Goal: Task Accomplishment & Management: Use online tool/utility

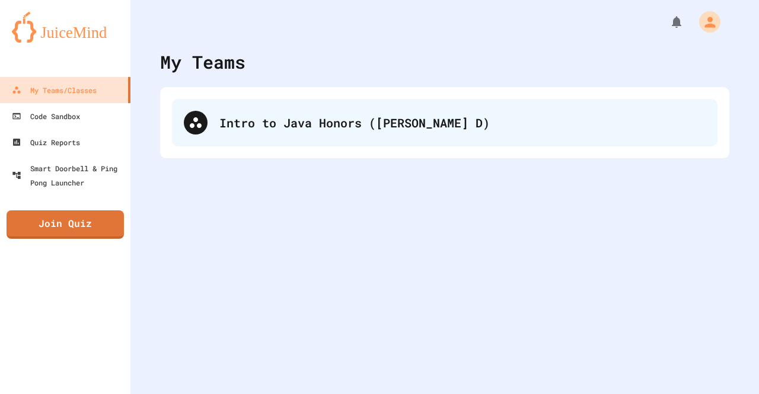
click at [271, 125] on div "Intro to Java Honors ([PERSON_NAME] D)" at bounding box center [462, 123] width 486 height 18
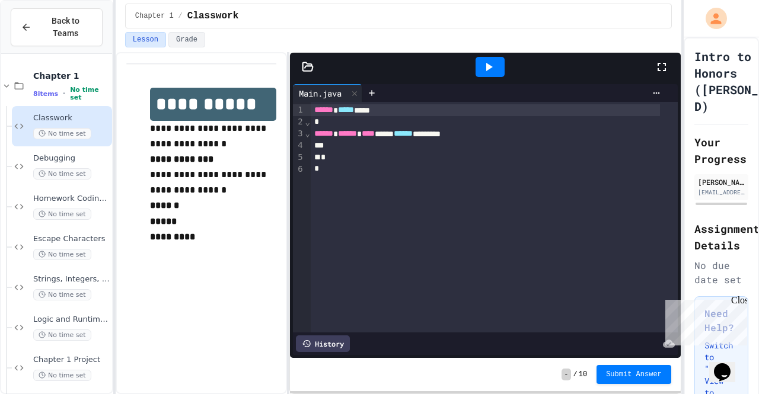
click at [303, 66] on icon at bounding box center [308, 67] width 12 height 12
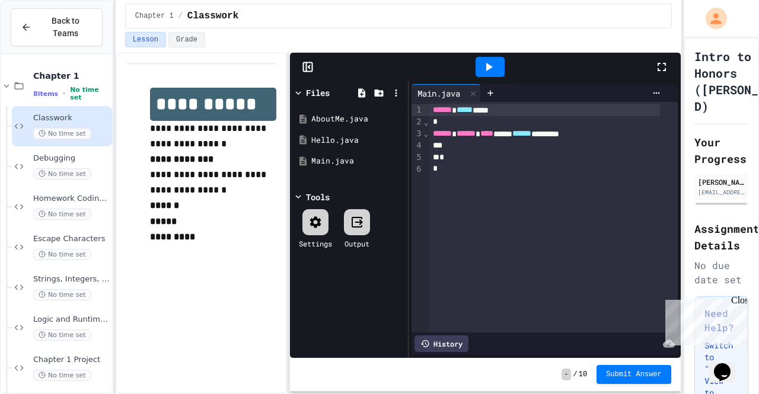
click at [308, 68] on icon at bounding box center [308, 67] width 12 height 12
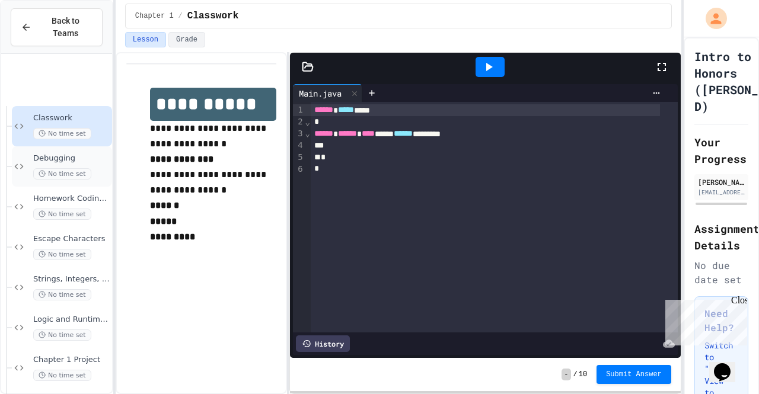
scroll to position [235, 0]
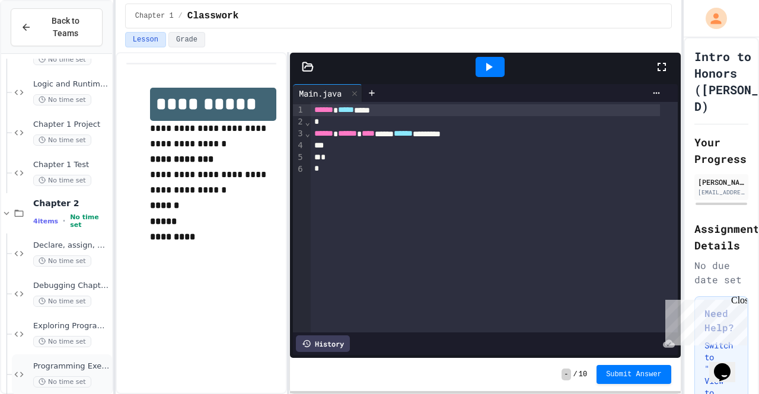
click at [69, 362] on span "Programming Exercises 4, 5, 6, and 7" at bounding box center [71, 367] width 76 height 10
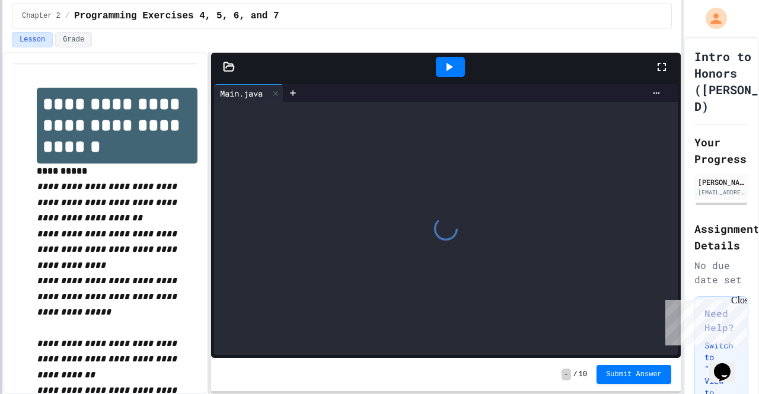
click at [0, 125] on div at bounding box center [1, 197] width 2 height 394
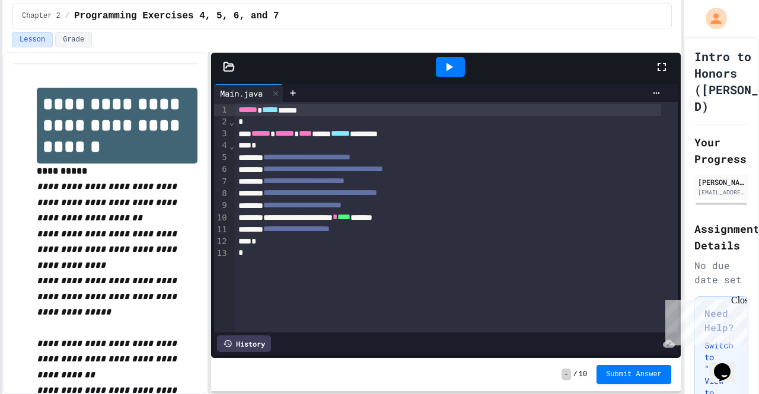
click at [223, 67] on icon at bounding box center [229, 67] width 12 height 12
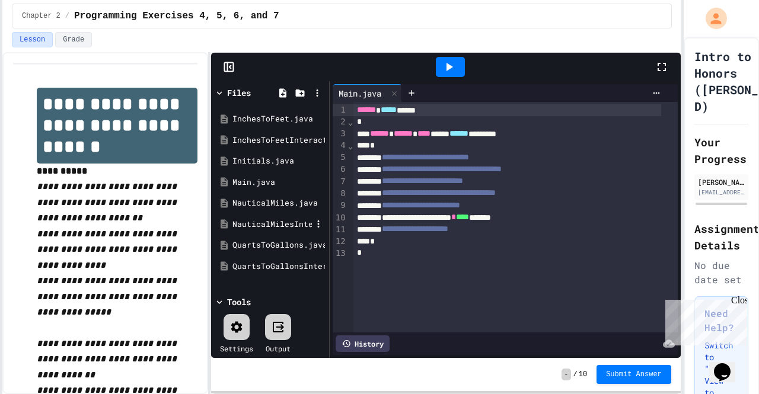
click at [250, 216] on div "NauticalMilesInteractive.java" at bounding box center [270, 224] width 112 height 21
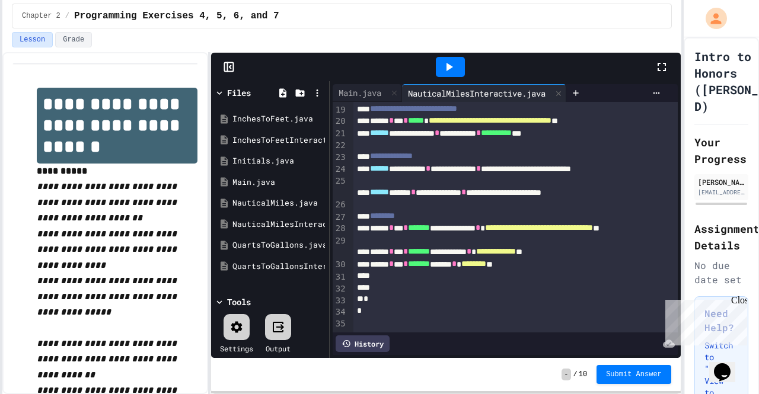
scroll to position [9, 0]
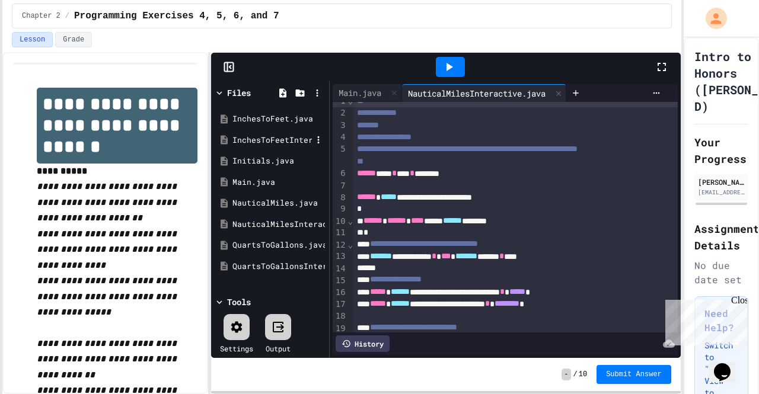
click at [277, 140] on div "InchesToFeetInteractive.java" at bounding box center [271, 141] width 79 height 12
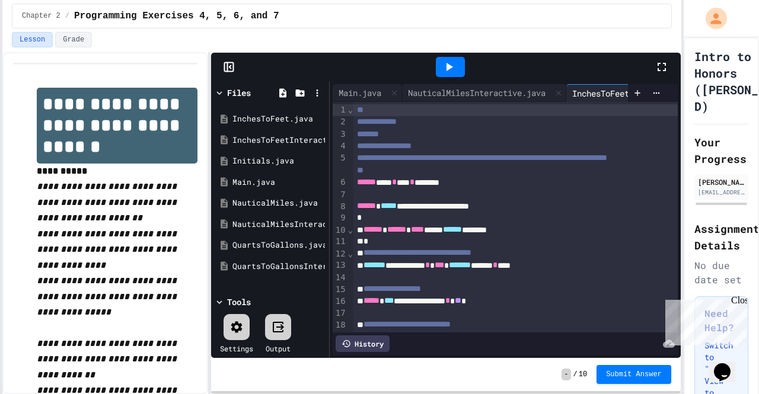
scroll to position [0, 0]
drag, startPoint x: 595, startPoint y: 88, endPoint x: 445, endPoint y: 92, distance: 150.0
click at [451, 93] on div "Main.java NauticalMilesInteractive.java InchesToFeetInteractive.java" at bounding box center [480, 93] width 295 height 18
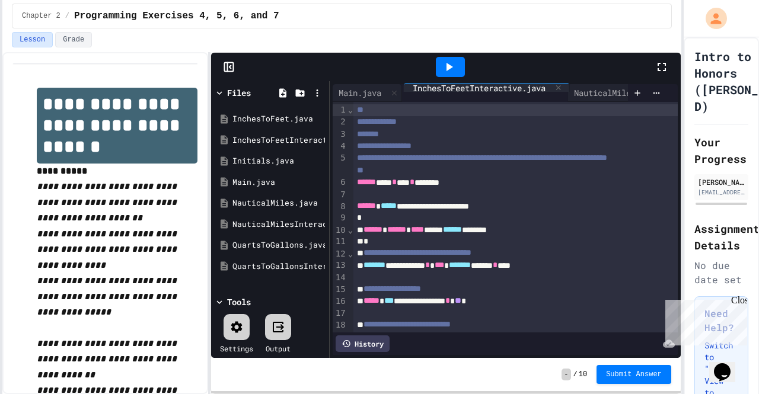
click at [445, 92] on div "Main.java NauticalMilesInteractive.java InchesToFeetInteractive.java" at bounding box center [480, 93] width 295 height 18
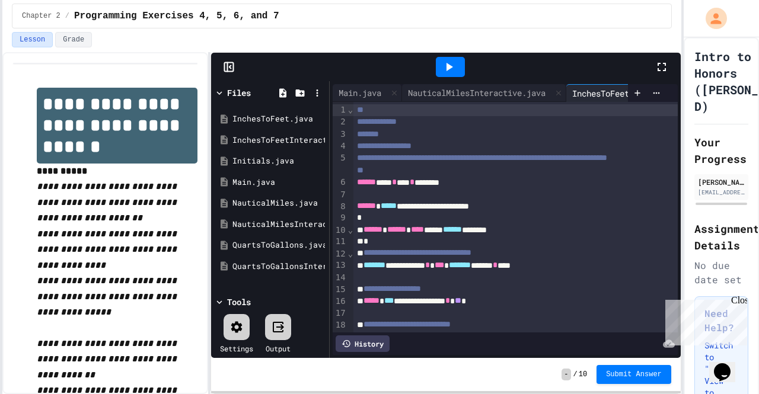
click at [576, 78] on div at bounding box center [451, 67] width 408 height 32
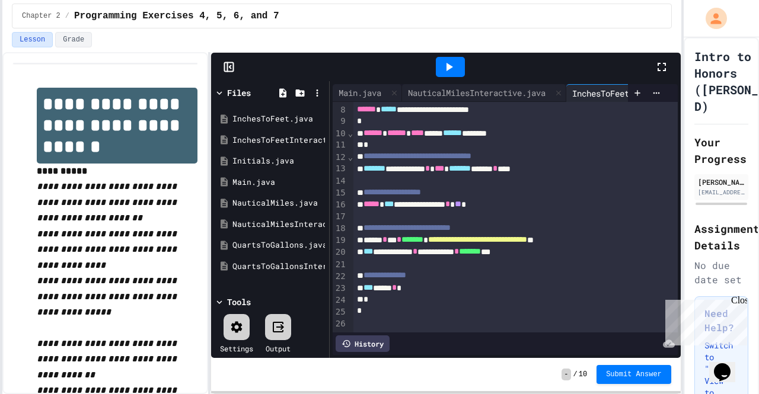
scroll to position [113, 0]
click at [531, 210] on div at bounding box center [515, 216] width 324 height 12
click at [531, 210] on div "To enrich screen reader interactions, please activate Accessibility in Grammarl…" at bounding box center [515, 216] width 324 height 12
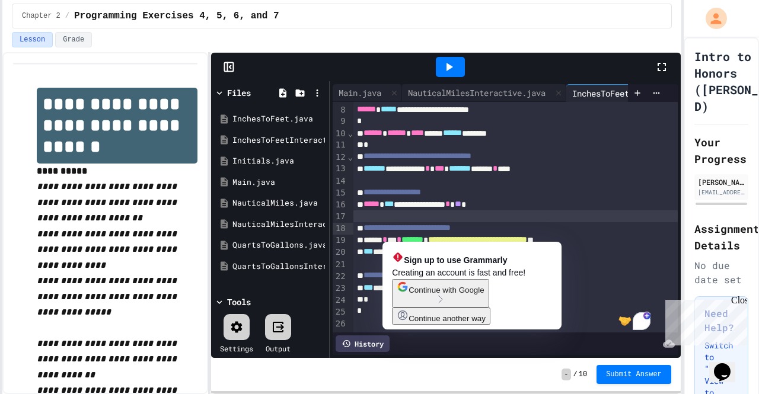
click at [568, 287] on div "*** **** *" at bounding box center [502, 288] width 299 height 12
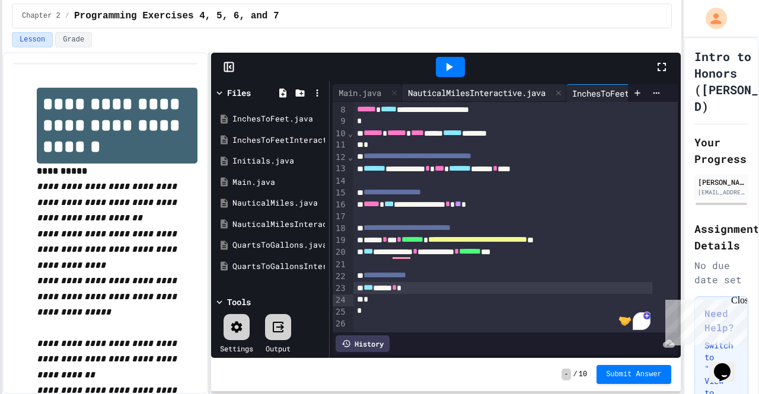
click at [462, 90] on div "NauticalMilesInteractive.java" at bounding box center [476, 93] width 149 height 12
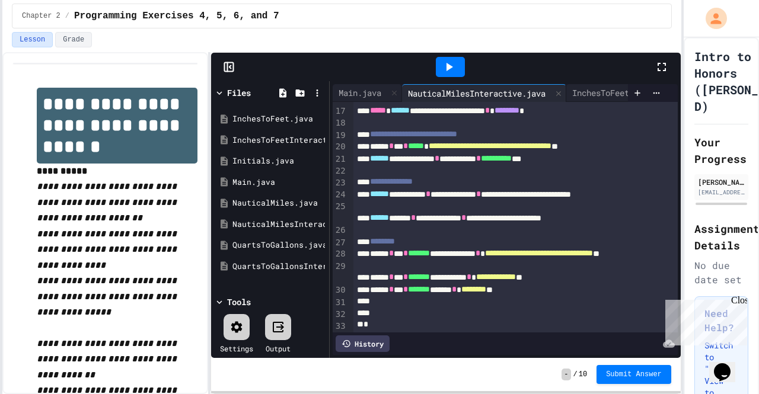
scroll to position [244, 0]
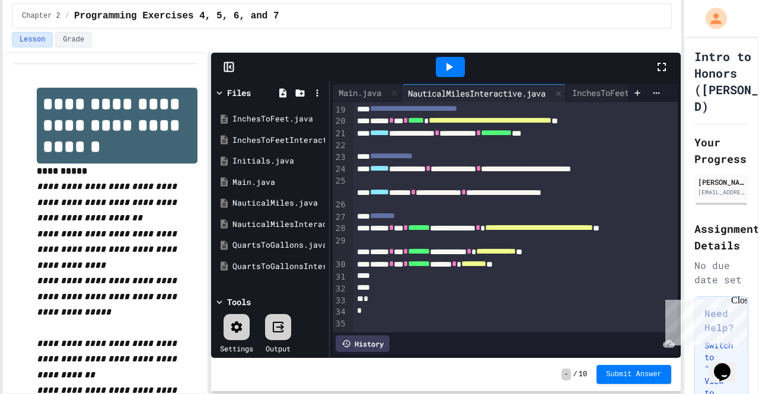
click at [482, 145] on div at bounding box center [515, 145] width 324 height 12
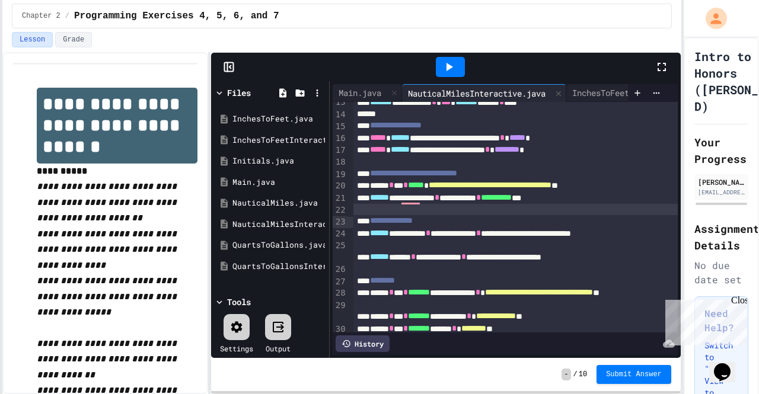
scroll to position [194, 0]
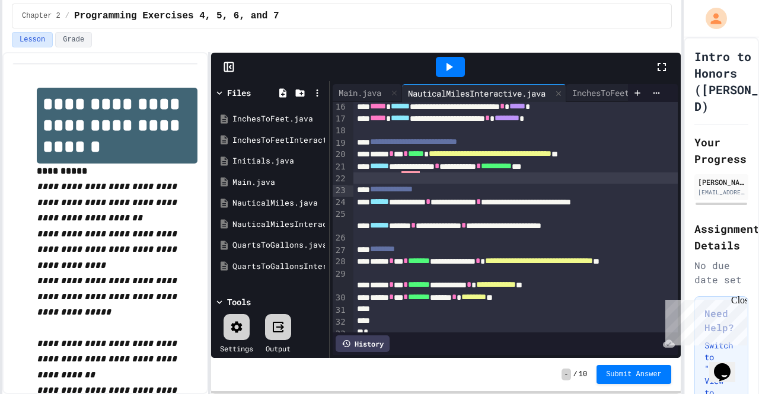
click at [360, 136] on div "To enrich screen reader interactions, please activate Accessibility in Grammarl…" at bounding box center [515, 130] width 324 height 12
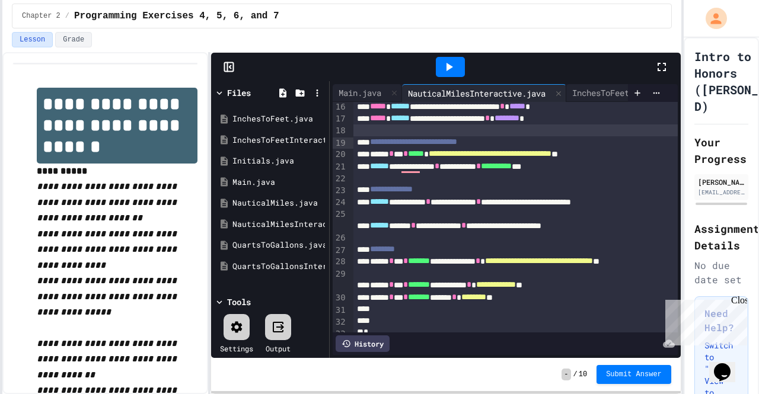
scroll to position [244, 0]
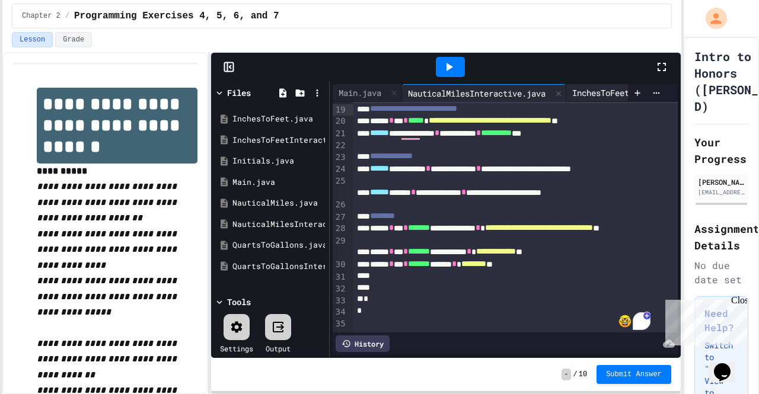
click at [587, 88] on div "InchesToFeetInteractive.java" at bounding box center [638, 93] width 145 height 12
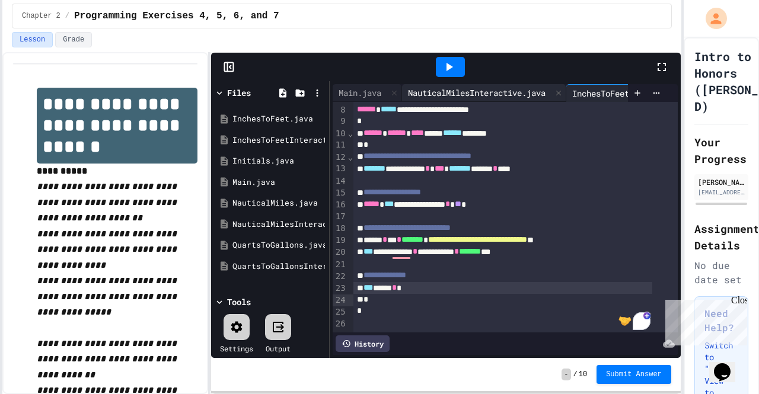
click at [496, 91] on div "NauticalMilesInteractive.java" at bounding box center [476, 93] width 149 height 12
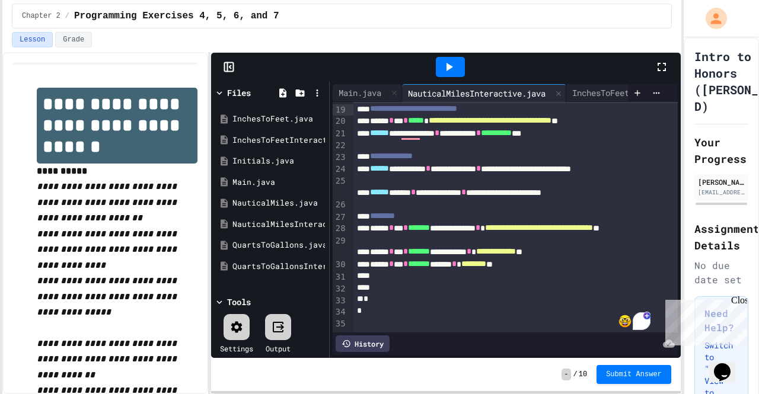
click at [584, 82] on div "**********" at bounding box center [505, 219] width 351 height 277
click at [584, 87] on div "InchesToFeetInteractive.java" at bounding box center [638, 93] width 145 height 12
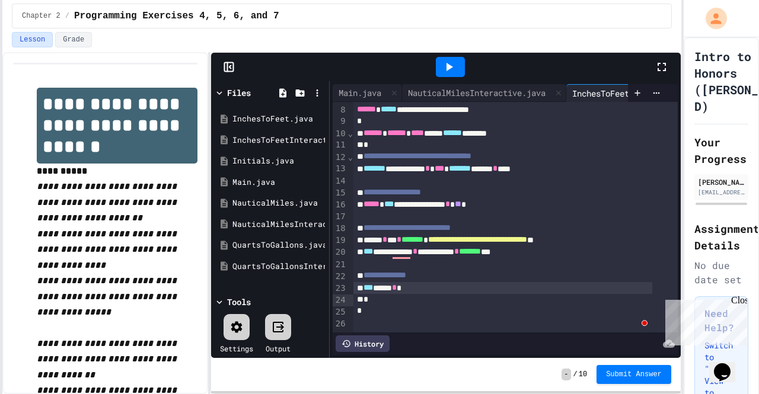
click at [434, 286] on div "*** **** *" at bounding box center [502, 288] width 299 height 12
click at [491, 87] on div "NauticalMilesInteractive.java" at bounding box center [476, 93] width 149 height 12
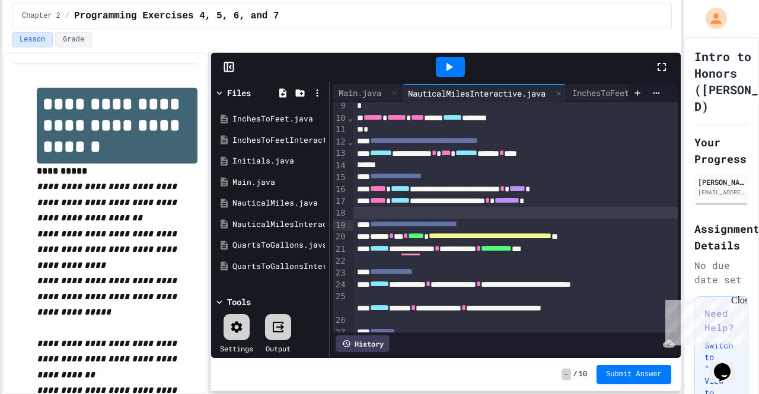
scroll to position [113, 0]
click at [580, 87] on div "InchesToFeetInteractive.java" at bounding box center [638, 93] width 145 height 12
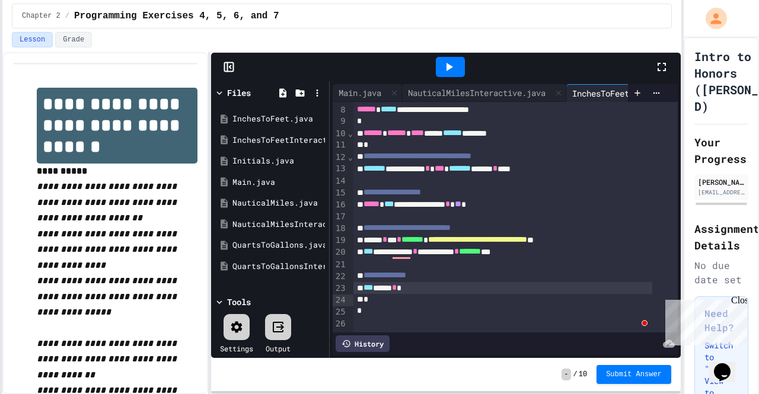
click at [429, 282] on div "*** **** *" at bounding box center [502, 288] width 299 height 12
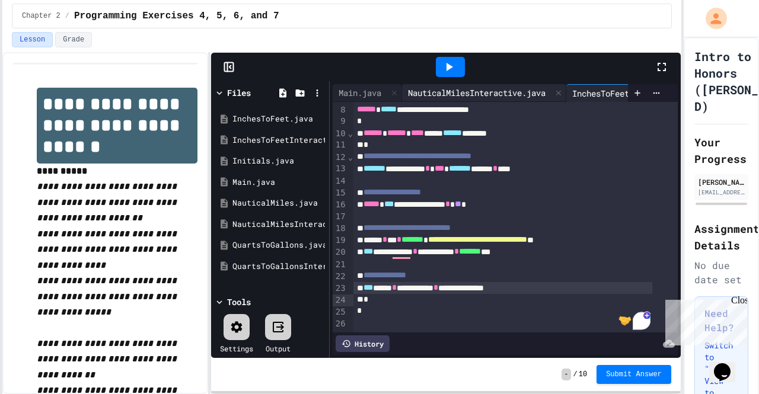
click at [504, 87] on div "NauticalMilesInteractive.java" at bounding box center [476, 93] width 149 height 12
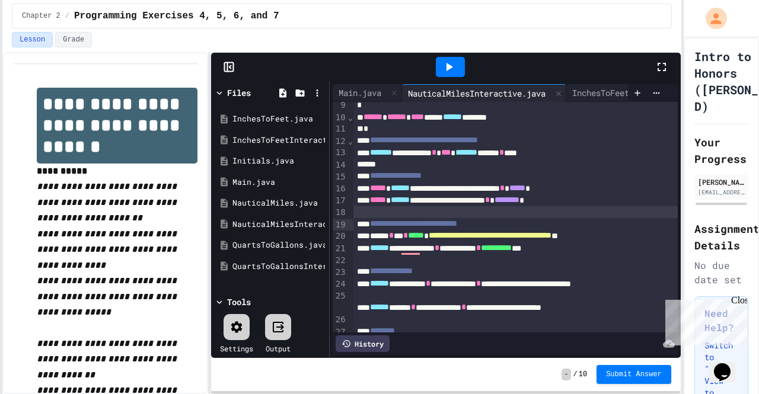
scroll to position [160, 0]
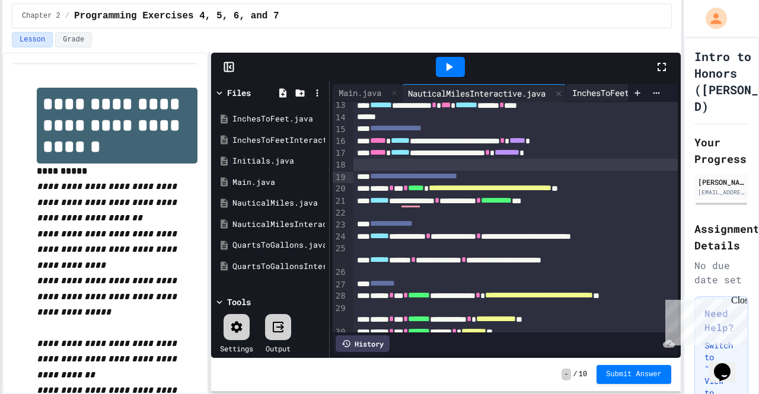
click at [592, 87] on div "InchesToFeetInteractive.java" at bounding box center [638, 93] width 145 height 12
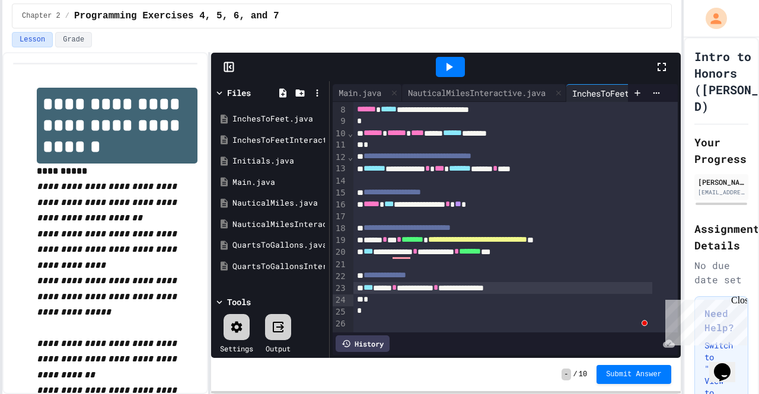
click at [548, 283] on div "**********" at bounding box center [502, 288] width 299 height 12
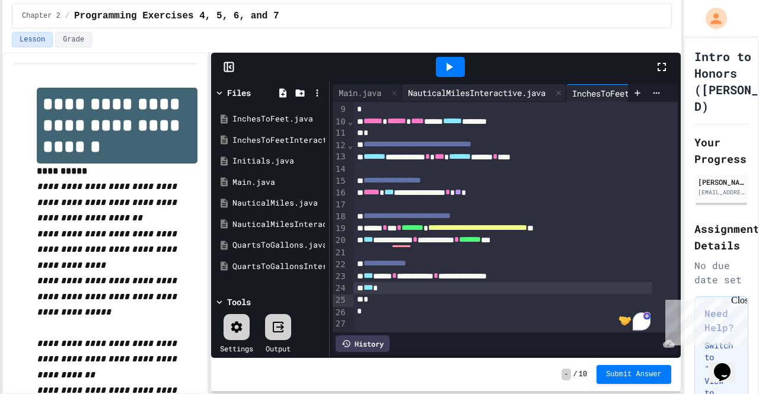
click at [497, 87] on div "NauticalMilesInteractive.java" at bounding box center [476, 93] width 149 height 12
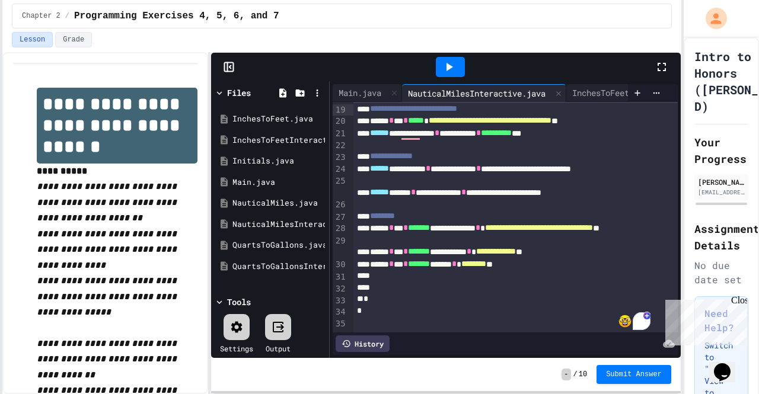
scroll to position [214, 0]
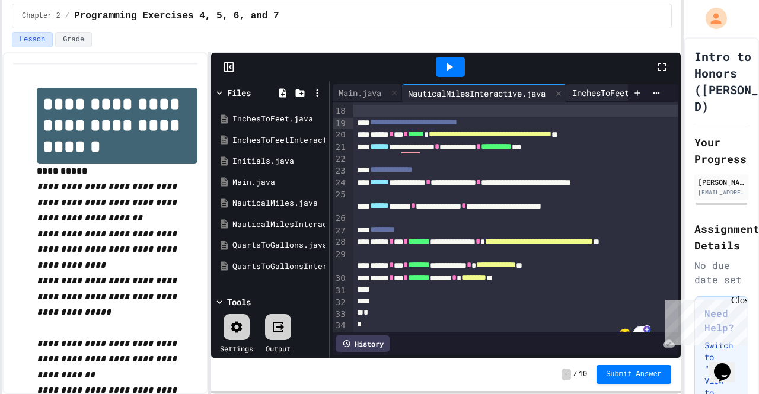
click at [595, 87] on div "InchesToFeetInteractive.java" at bounding box center [638, 93] width 145 height 12
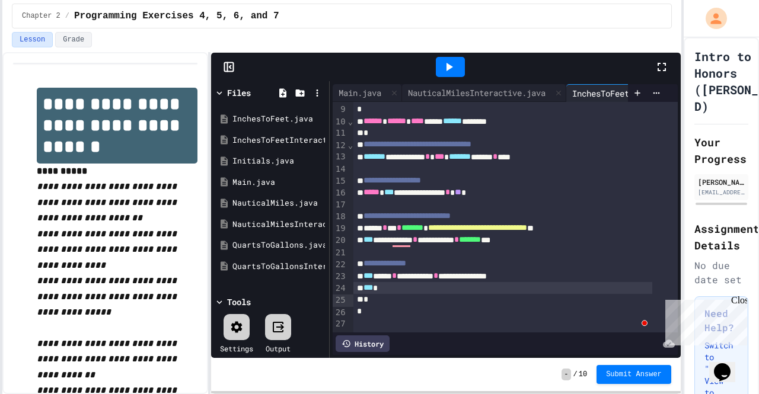
click at [399, 291] on div "***" at bounding box center [502, 288] width 299 height 12
click at [497, 87] on div "NauticalMilesInteractive.java" at bounding box center [476, 93] width 149 height 12
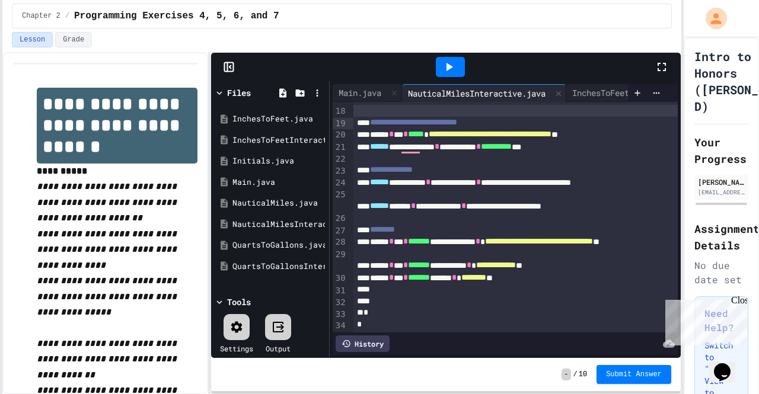
scroll to position [244, 0]
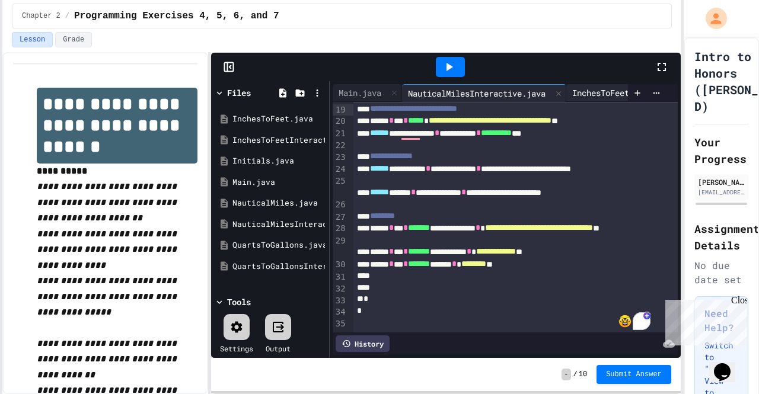
click at [594, 88] on div "InchesToFeetInteractive.java" at bounding box center [638, 93] width 145 height 12
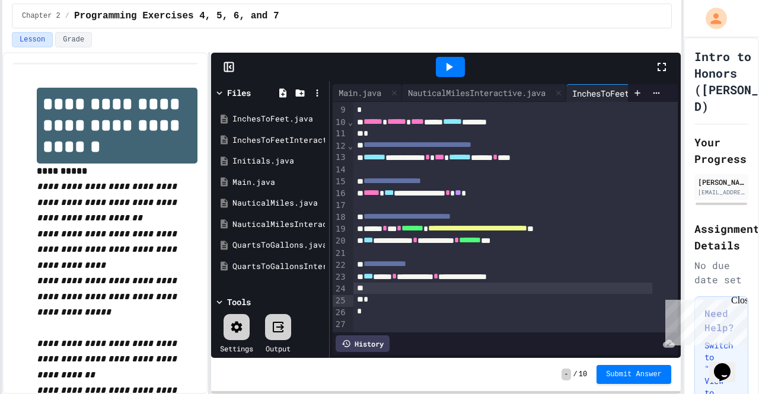
scroll to position [124, 0]
click at [417, 284] on div "To enrich screen reader interactions, please activate Accessibility in Grammarl…" at bounding box center [502, 289] width 299 height 12
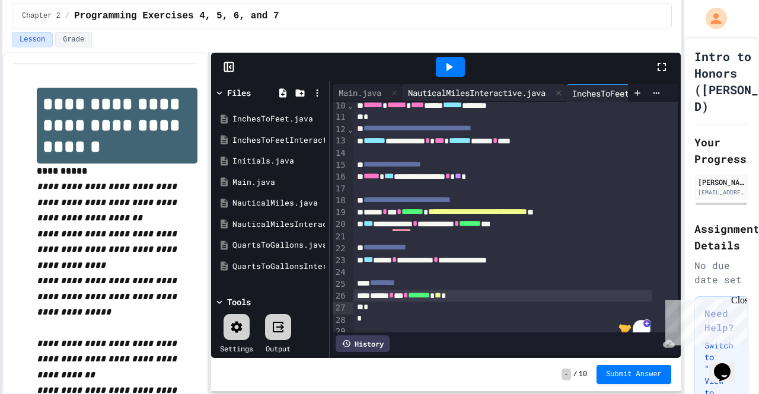
click at [524, 87] on div "NauticalMilesInteractive.java" at bounding box center [476, 93] width 149 height 12
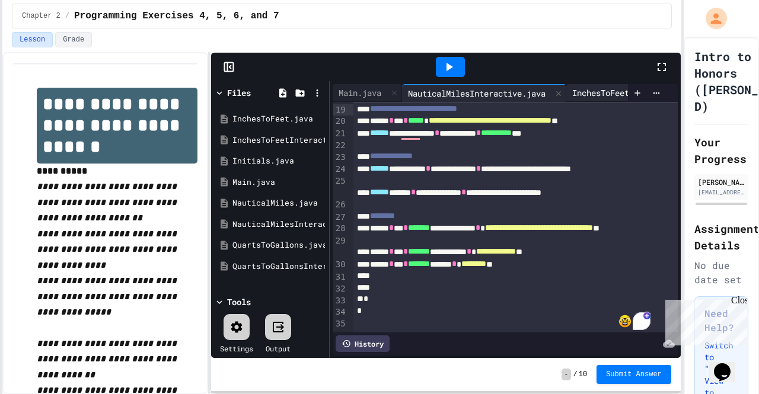
click at [595, 89] on div "InchesToFeetInteractive.java" at bounding box center [638, 93] width 145 height 12
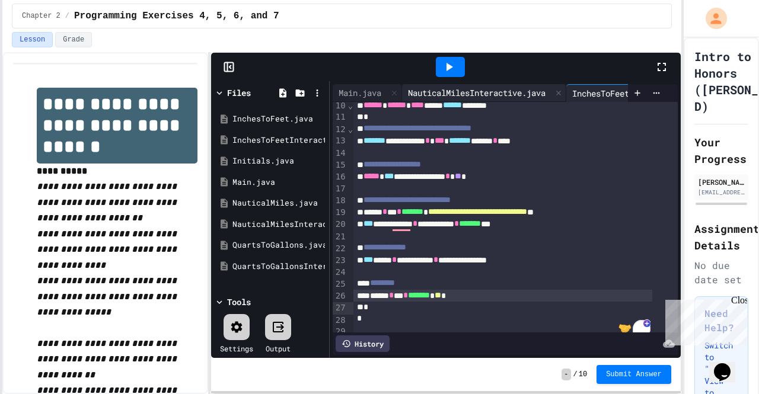
click at [499, 87] on div "NauticalMilesInteractive.java" at bounding box center [476, 93] width 149 height 12
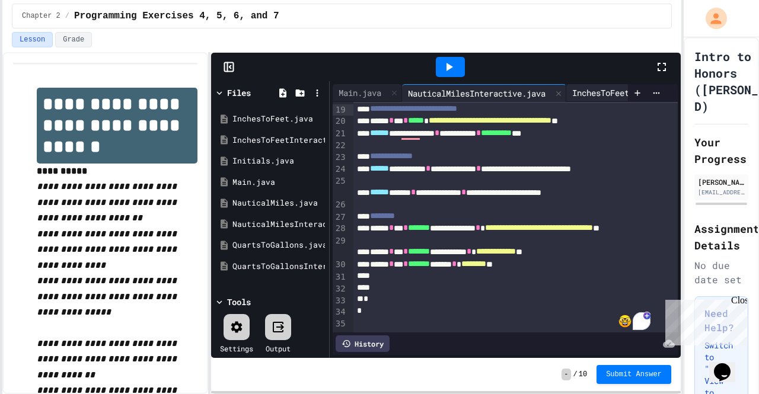
click at [593, 87] on div "InchesToFeetInteractive.java" at bounding box center [638, 93] width 145 height 12
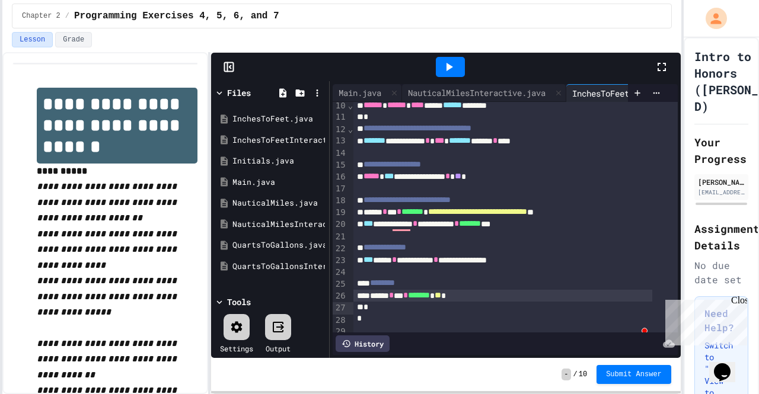
scroll to position [149, 0]
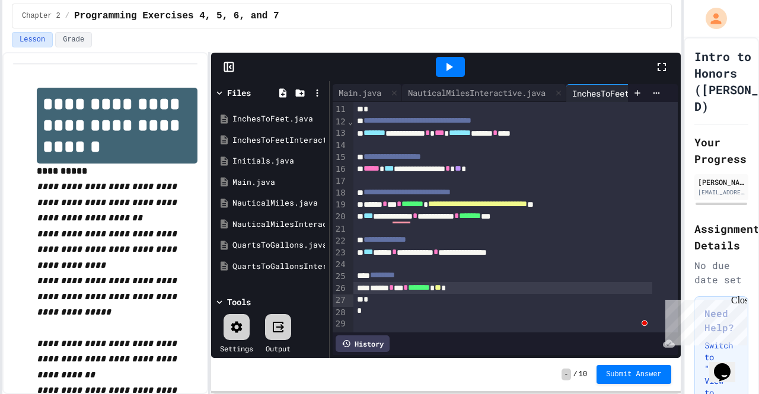
click at [441, 285] on span "**" at bounding box center [437, 287] width 7 height 8
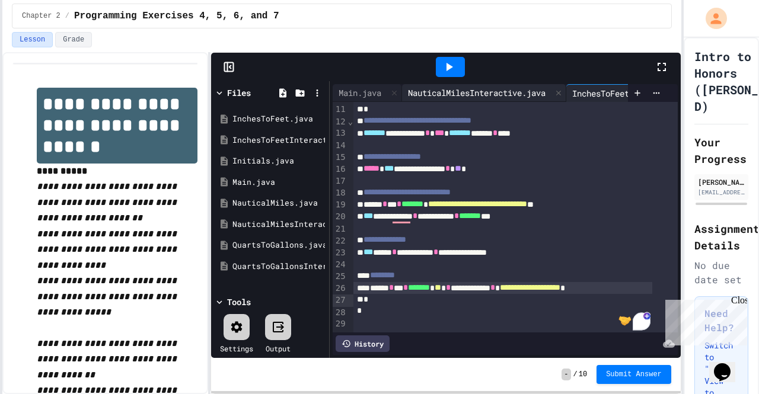
click at [536, 91] on div "NauticalMilesInteractive.java" at bounding box center [476, 93] width 149 height 12
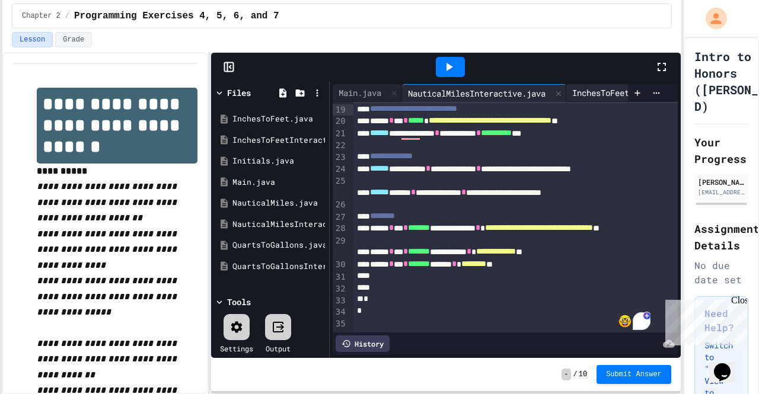
click at [584, 91] on div "InchesToFeetInteractive.java" at bounding box center [638, 93] width 145 height 12
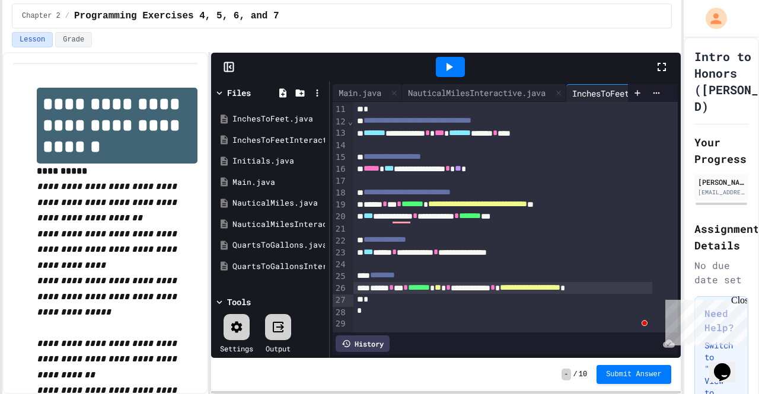
click at [560, 283] on span "**********" at bounding box center [530, 287] width 60 height 8
click at [514, 87] on div "NauticalMilesInteractive.java" at bounding box center [476, 93] width 149 height 12
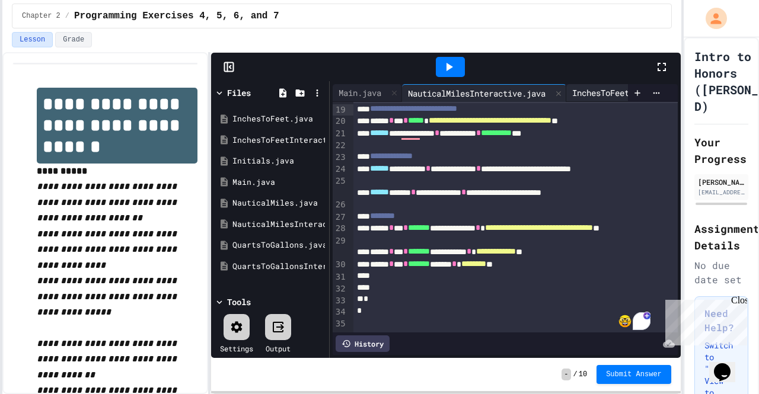
click at [595, 87] on div "InchesToFeetInteractive.java" at bounding box center [638, 93] width 145 height 12
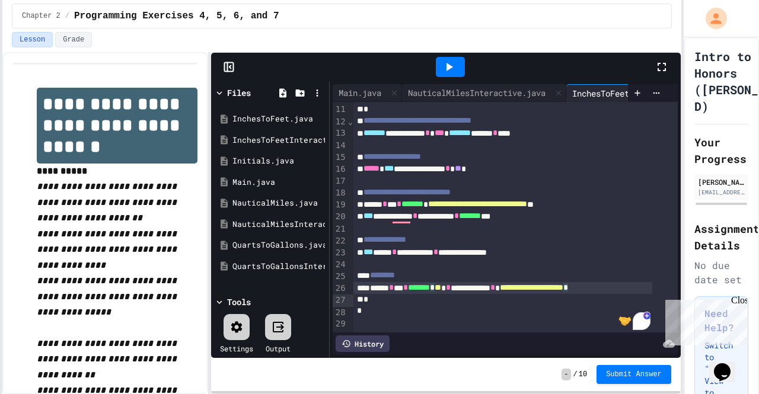
click at [646, 284] on div "**********" at bounding box center [502, 288] width 299 height 12
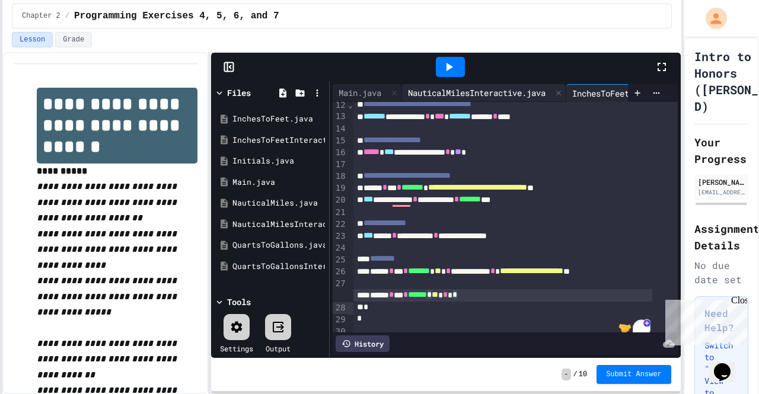
click at [519, 90] on div "NauticalMilesInteractive.java" at bounding box center [476, 93] width 149 height 12
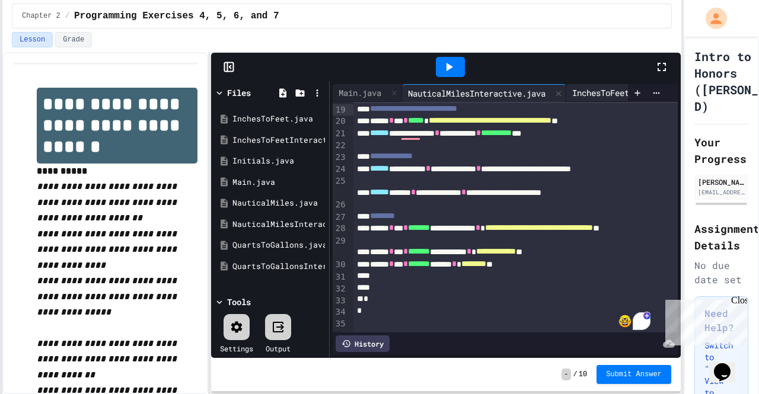
click at [593, 88] on div "InchesToFeetInteractive.java" at bounding box center [638, 93] width 145 height 12
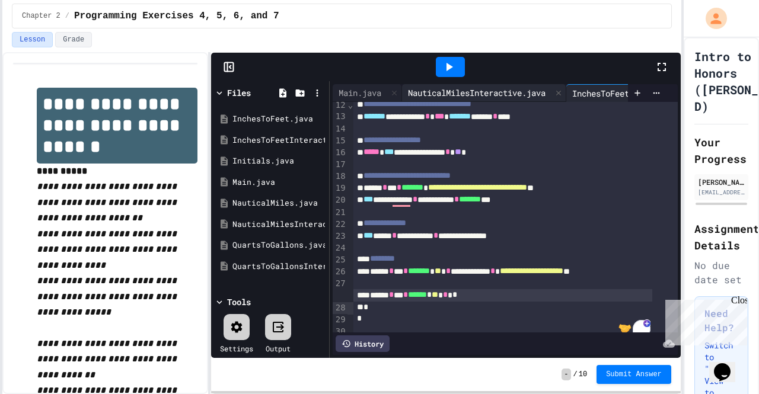
click at [507, 87] on div "NauticalMilesInteractive.java" at bounding box center [476, 93] width 149 height 12
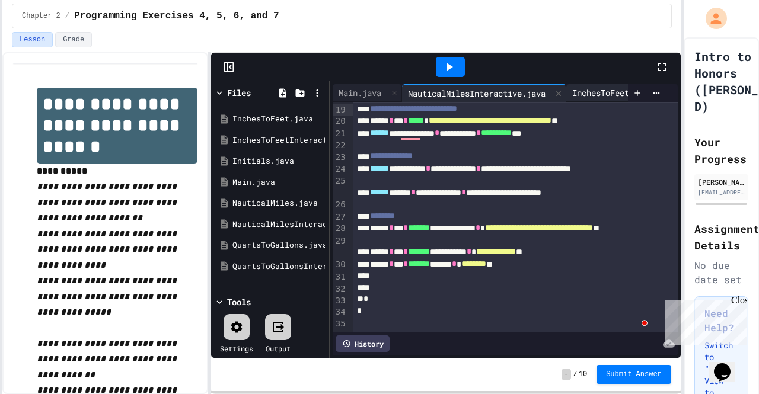
click at [590, 87] on div "InchesToFeetInteractive.java" at bounding box center [638, 93] width 145 height 12
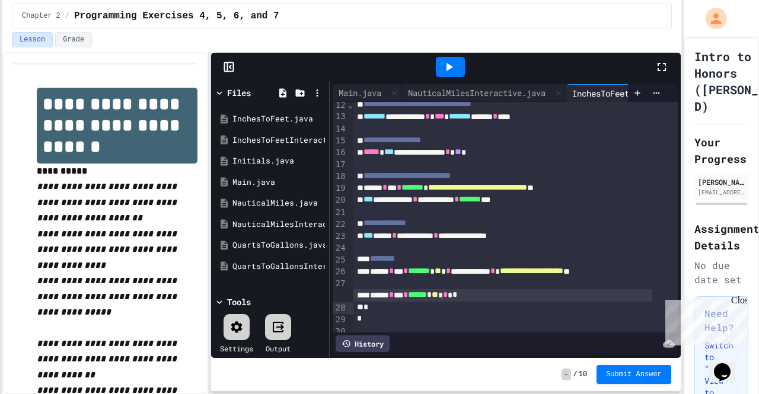
scroll to position [173, 0]
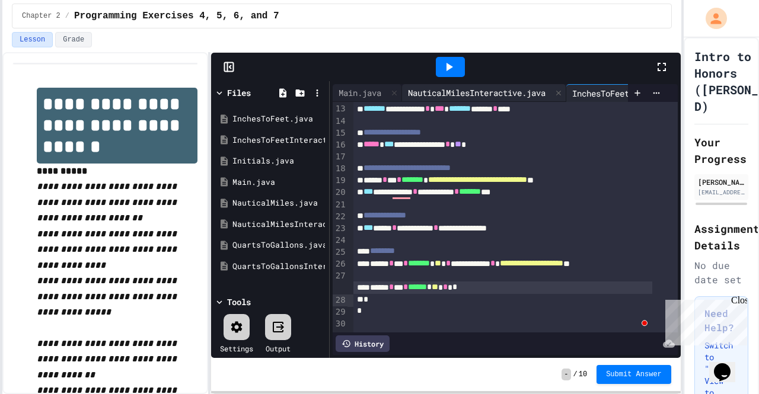
click at [512, 87] on div "NauticalMilesInteractive.java" at bounding box center [476, 93] width 149 height 12
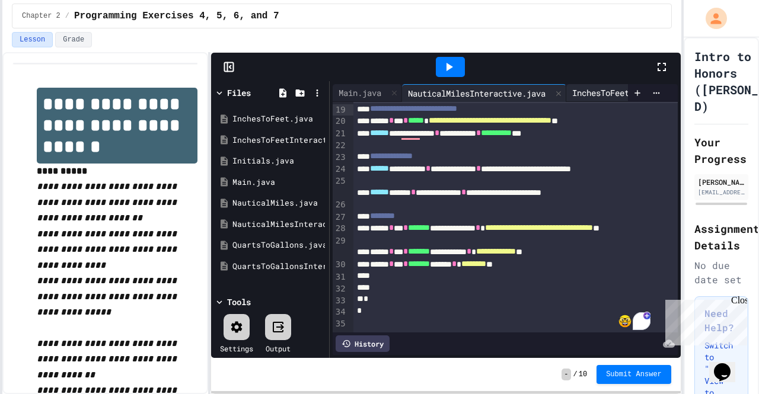
click at [590, 87] on div "InchesToFeetInteractive.java" at bounding box center [638, 93] width 145 height 12
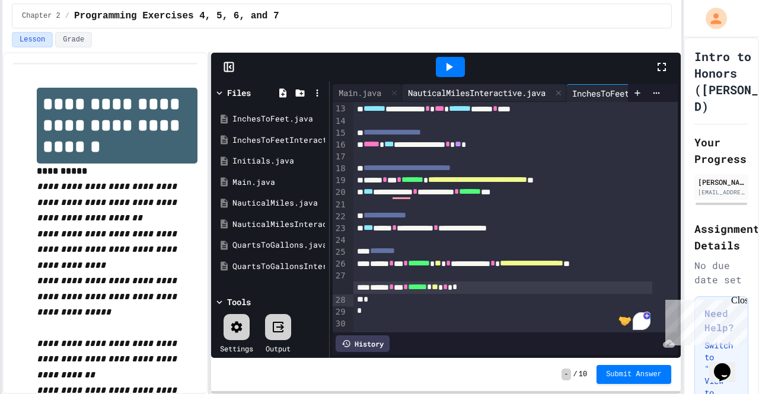
click at [504, 88] on div "NauticalMilesInteractive.java" at bounding box center [476, 93] width 149 height 12
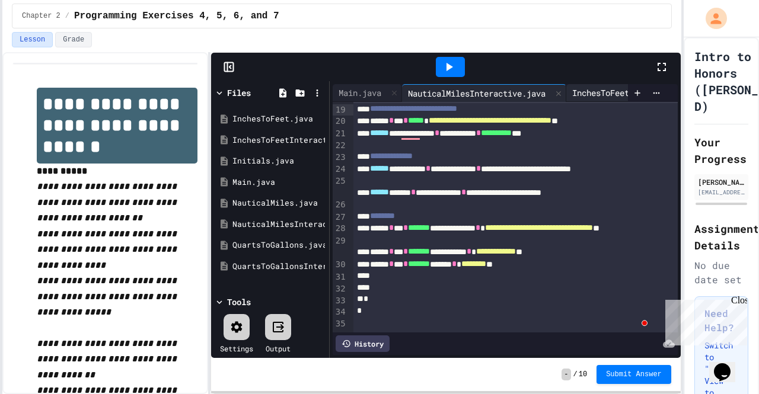
click at [597, 88] on div "InchesToFeetInteractive.java" at bounding box center [638, 93] width 145 height 12
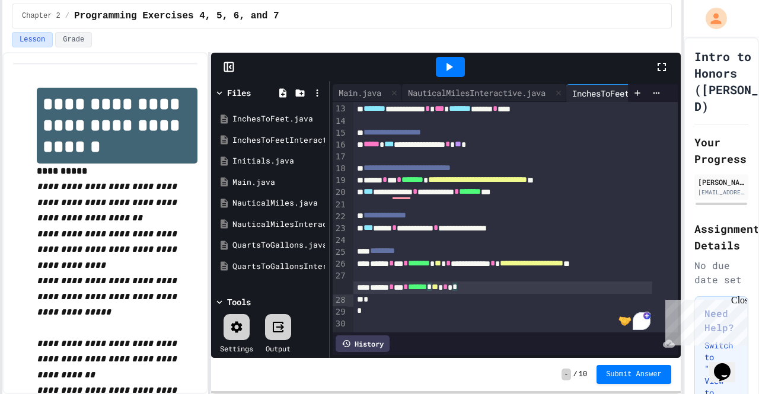
click at [477, 286] on div "****** * *** * ****** * ** * *" at bounding box center [502, 288] width 299 height 12
click at [446, 60] on icon at bounding box center [449, 67] width 14 height 14
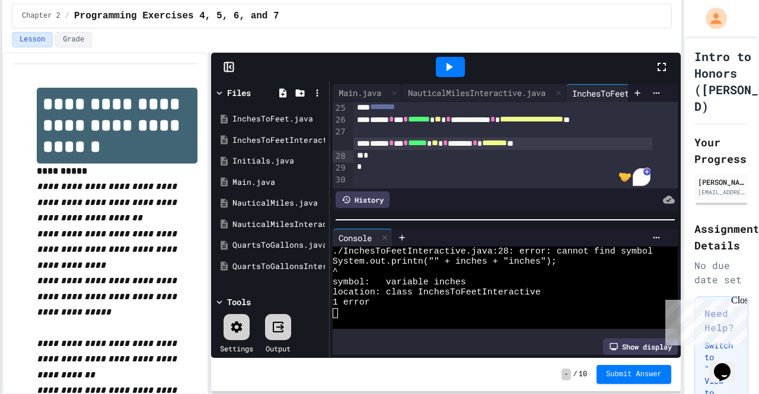
scroll to position [310, 0]
click at [427, 147] on span "******" at bounding box center [417, 143] width 19 height 8
click at [459, 69] on div at bounding box center [450, 67] width 29 height 20
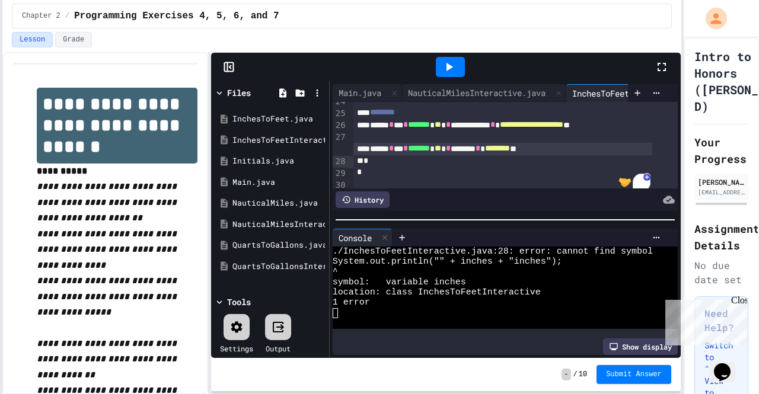
scroll to position [309, 0]
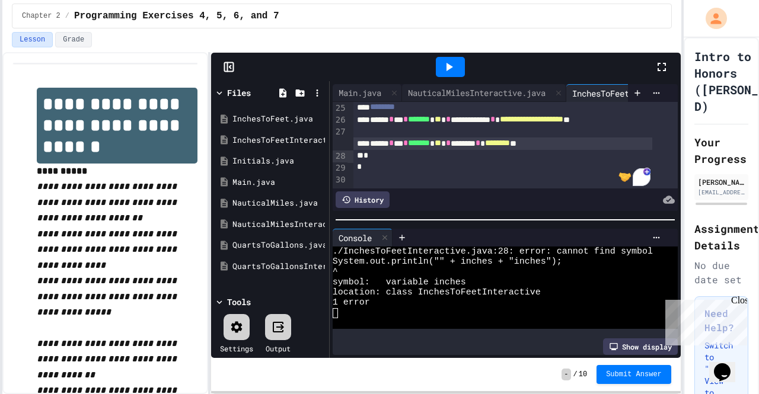
click at [482, 146] on div "****** * *** * ******* * ** * ****** * ******** **" at bounding box center [502, 144] width 299 height 12
click at [510, 148] on div "****** * *** * ******* * ** * ****** * ******** **" at bounding box center [502, 144] width 299 height 12
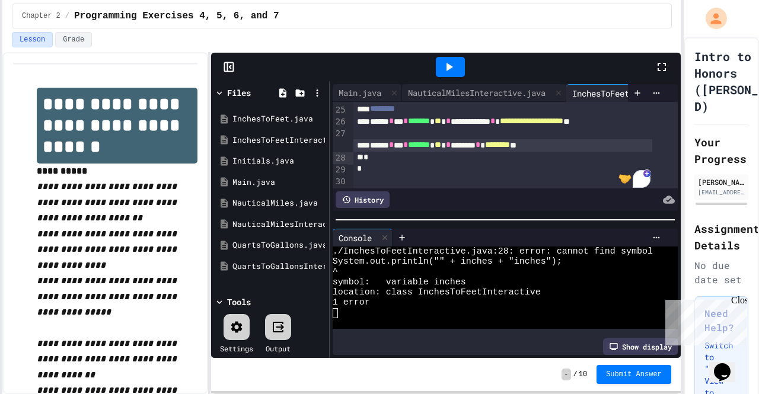
scroll to position [303, 0]
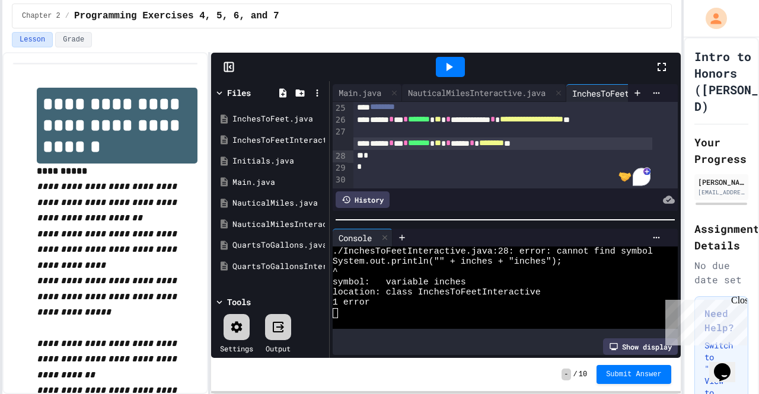
click at [504, 147] on span "********" at bounding box center [491, 143] width 25 height 8
click at [462, 63] on div at bounding box center [450, 67] width 29 height 20
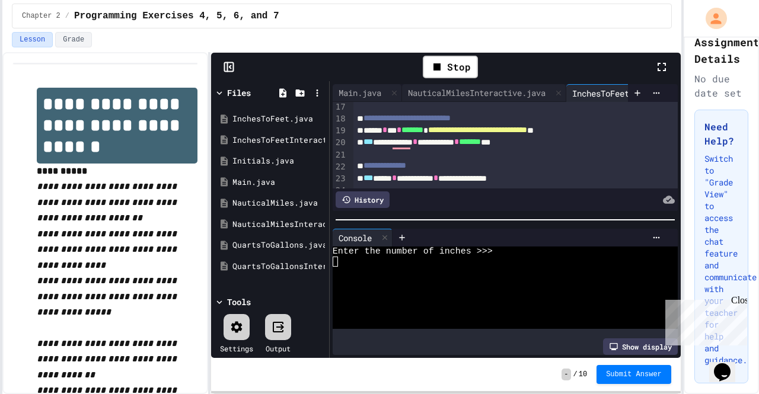
scroll to position [206, 0]
click at [423, 135] on span "*******" at bounding box center [412, 130] width 22 height 8
click at [442, 69] on icon at bounding box center [437, 67] width 14 height 14
click at [443, 68] on icon at bounding box center [449, 67] width 14 height 14
click at [503, 247] on textarea "Terminal input" at bounding box center [500, 252] width 5 height 10
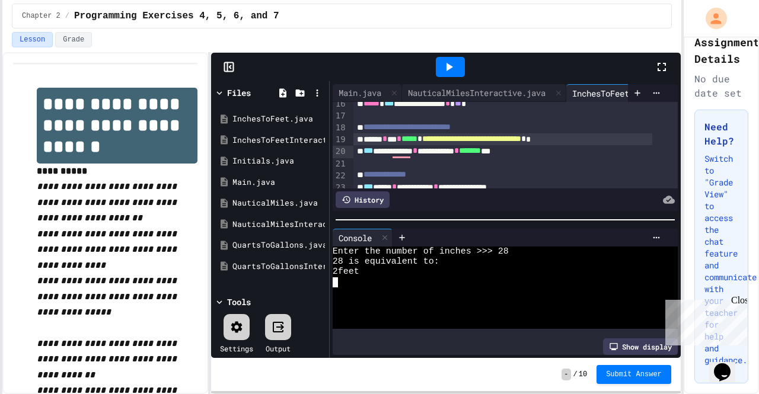
scroll to position [197, 0]
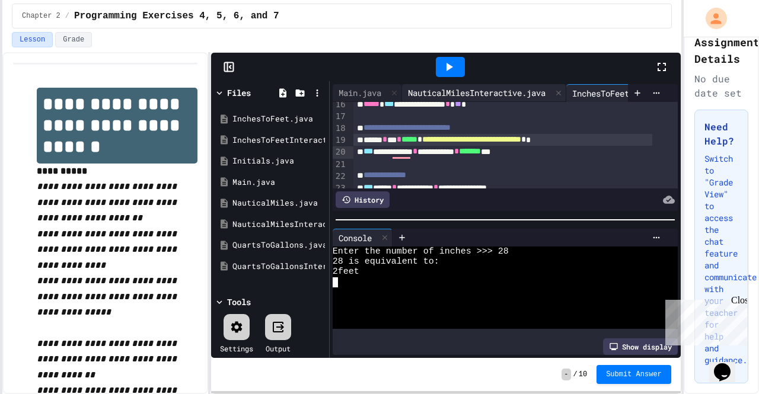
click at [533, 87] on div "NauticalMilesInteractive.java" at bounding box center [476, 93] width 149 height 12
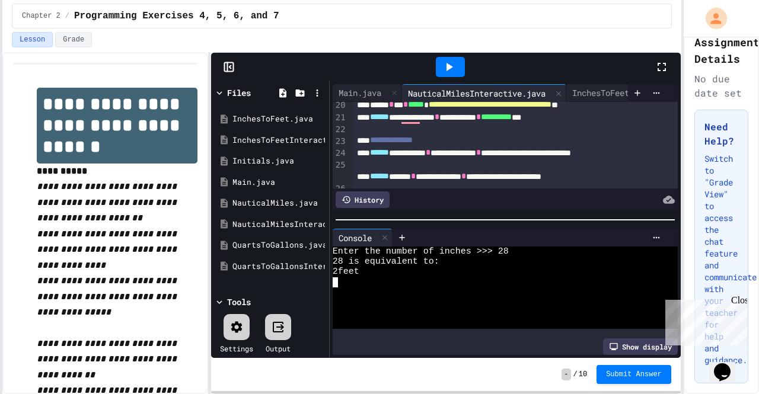
scroll to position [298, 0]
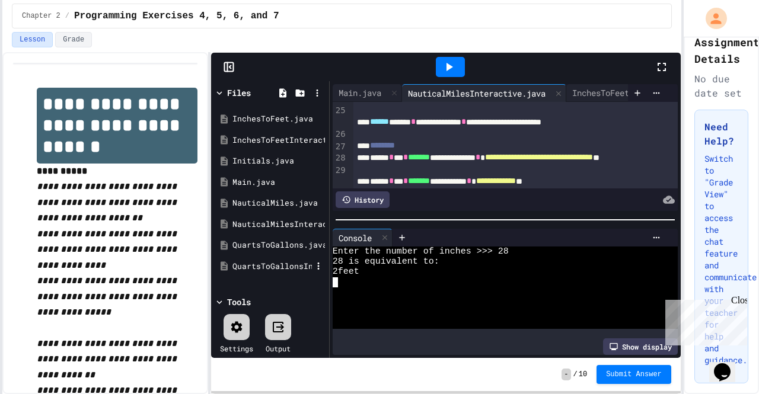
click at [280, 263] on div "QuartsToGallonsInteractive.java" at bounding box center [271, 267] width 79 height 12
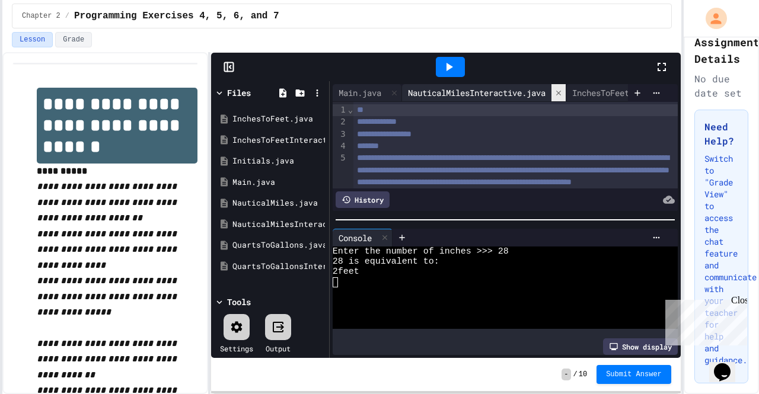
click at [561, 90] on icon at bounding box center [558, 92] width 5 height 5
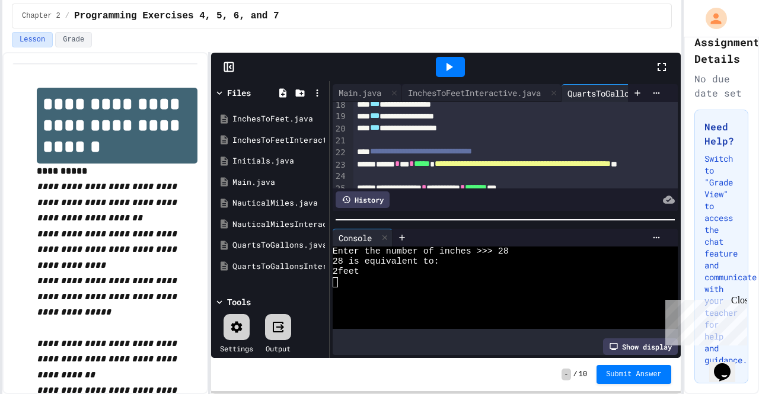
scroll to position [270, 0]
click at [507, 87] on div "InchesToFeetInteractive.java" at bounding box center [474, 93] width 145 height 12
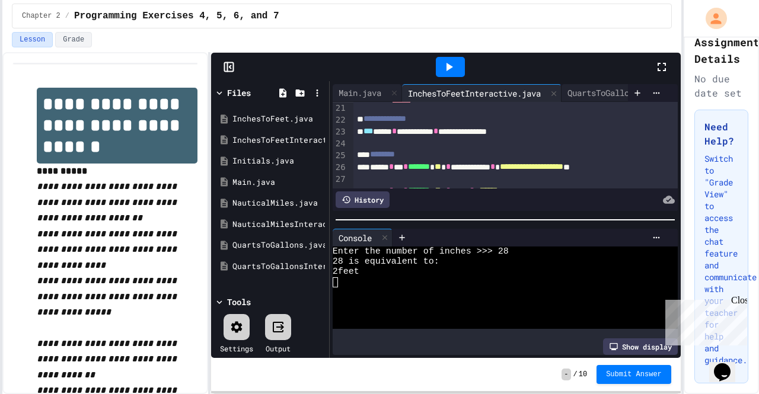
scroll to position [254, 0]
click at [550, 137] on div "**********" at bounding box center [502, 131] width 299 height 12
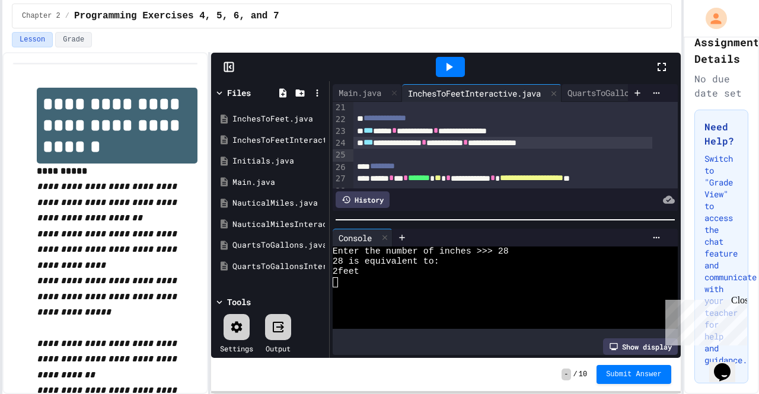
click at [446, 66] on icon at bounding box center [449, 67] width 14 height 14
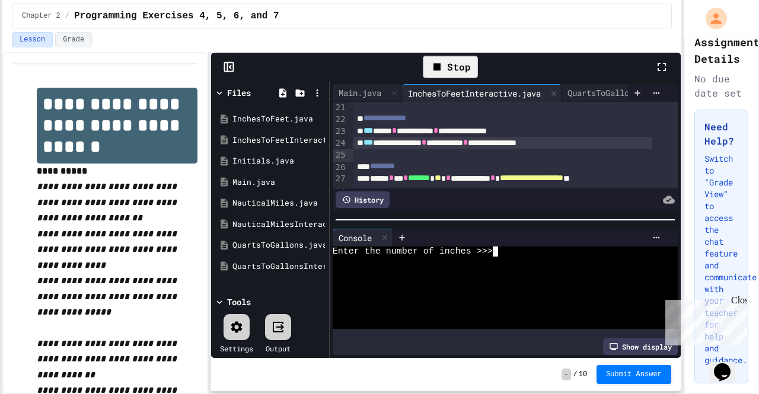
click at [500, 247] on textarea "Terminal input" at bounding box center [500, 252] width 5 height 10
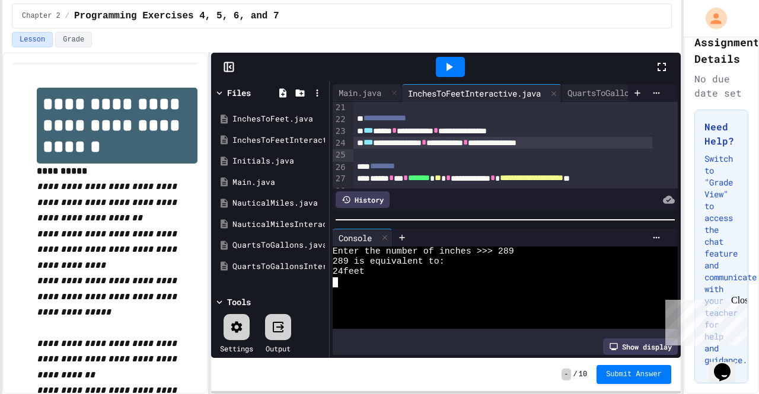
scroll to position [325, 0]
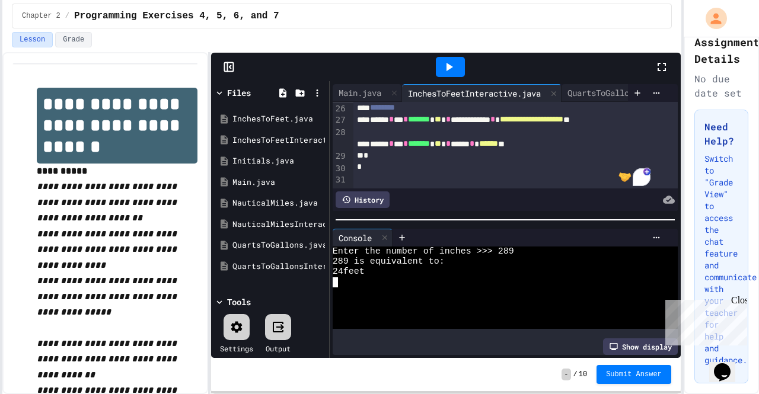
click at [498, 146] on span "******" at bounding box center [488, 143] width 19 height 8
click at [573, 144] on div "****** * *** * ******* * ** * **** * ******* **" at bounding box center [502, 144] width 299 height 12
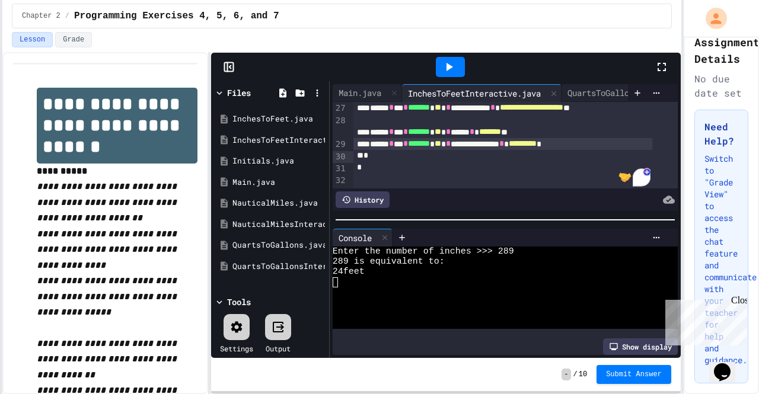
click at [619, 150] on div "**********" at bounding box center [502, 144] width 299 height 12
click at [442, 66] on icon at bounding box center [449, 67] width 14 height 14
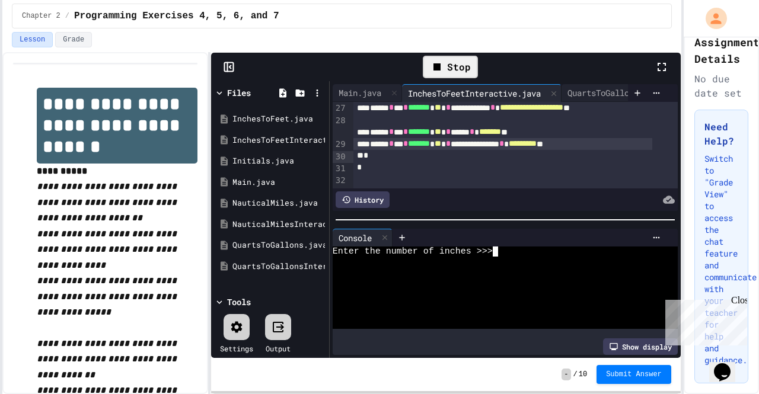
click at [501, 247] on textarea "Terminal input" at bounding box center [500, 252] width 5 height 10
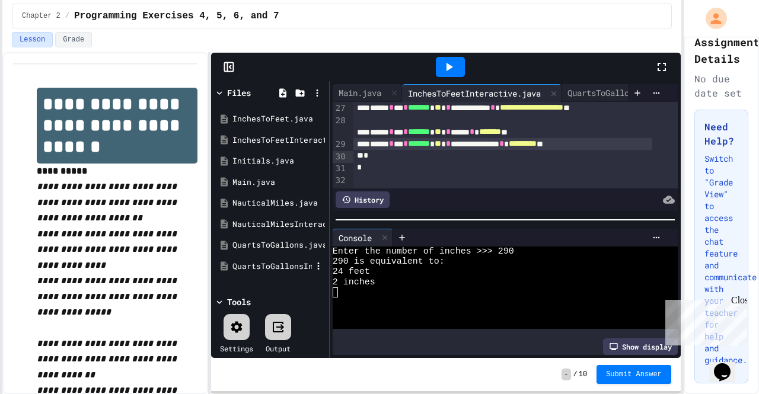
click at [253, 259] on div "QuartsToGallonsInteractive.java" at bounding box center [270, 266] width 112 height 21
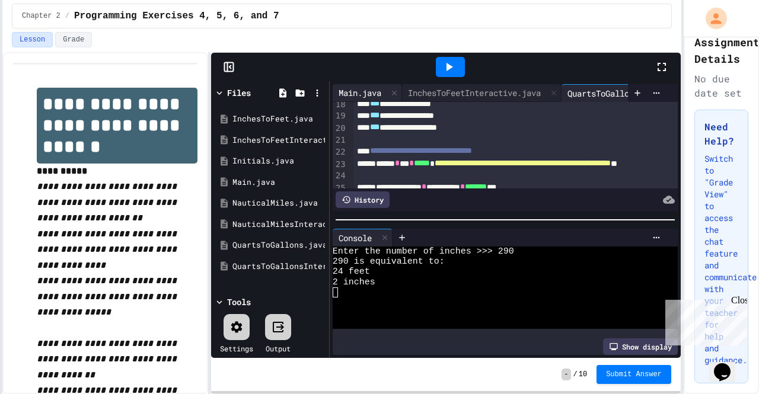
click at [358, 87] on div "Main.java" at bounding box center [360, 93] width 55 height 12
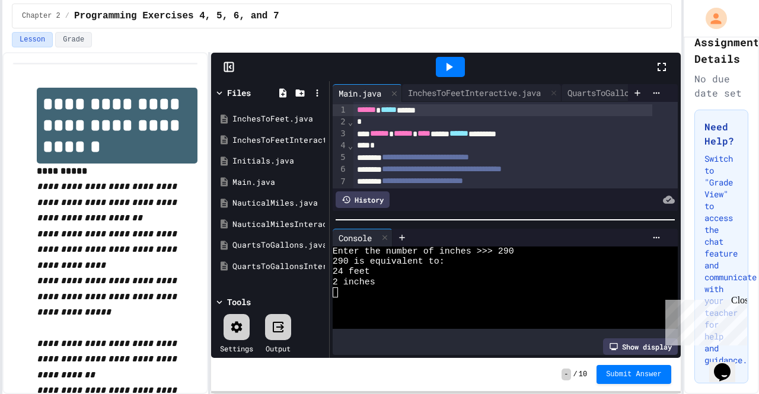
scroll to position [48, 0]
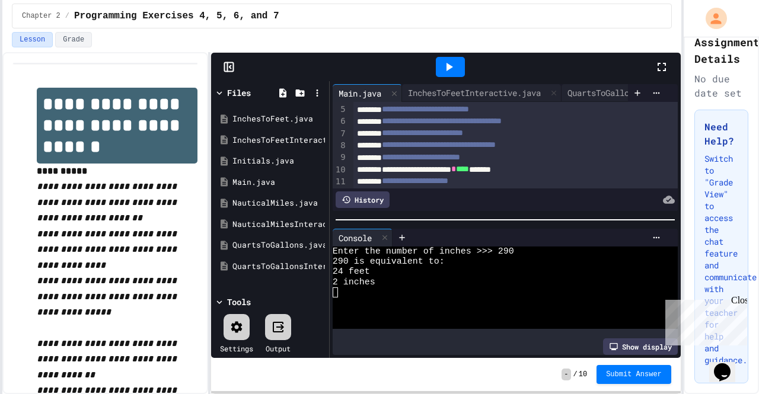
click at [392, 167] on div "**********" at bounding box center [502, 170] width 299 height 12
click at [398, 122] on span "**********" at bounding box center [442, 121] width 120 height 8
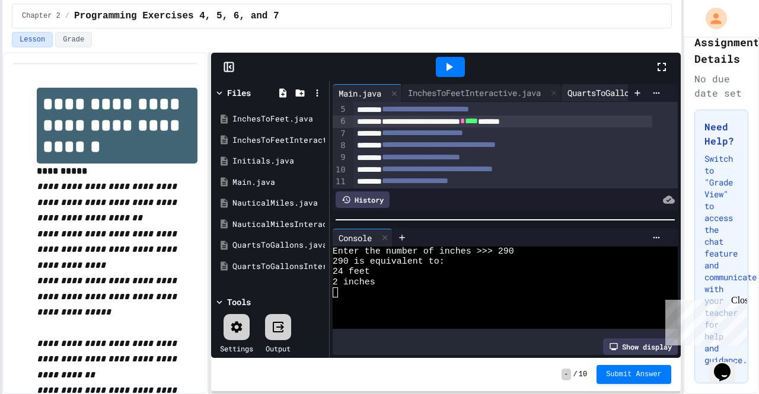
click at [583, 87] on div "QuartsToGallonsInteractive.java" at bounding box center [640, 93] width 159 height 12
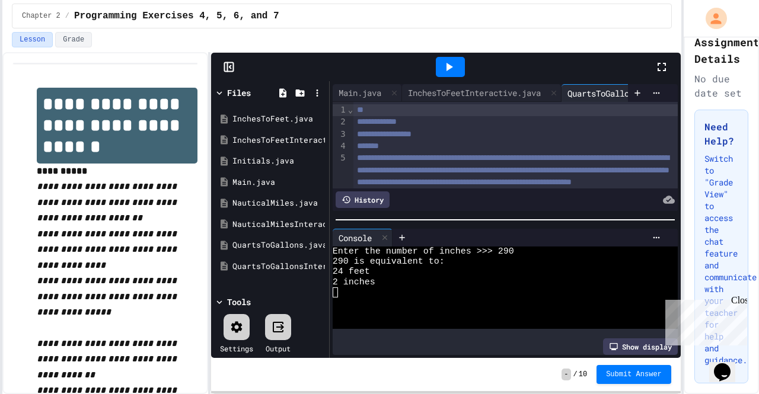
scroll to position [65, 0]
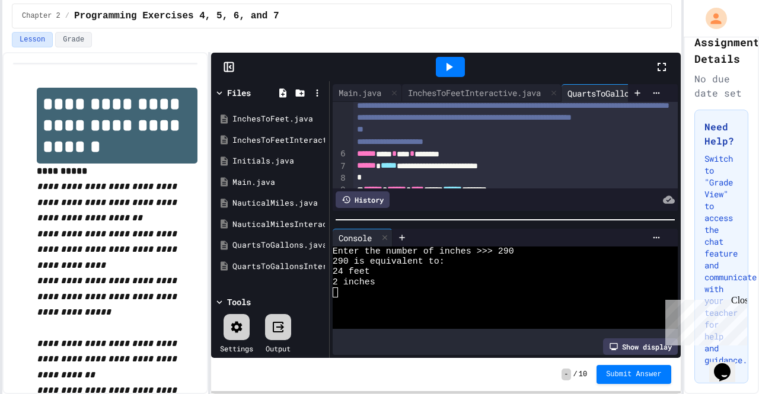
click at [443, 68] on icon at bounding box center [449, 67] width 14 height 14
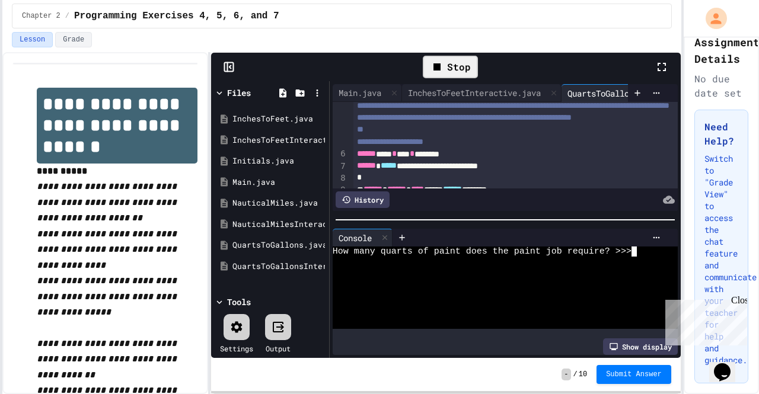
click at [641, 247] on textarea "Terminal input" at bounding box center [639, 252] width 5 height 10
